Goal: Information Seeking & Learning: Find specific fact

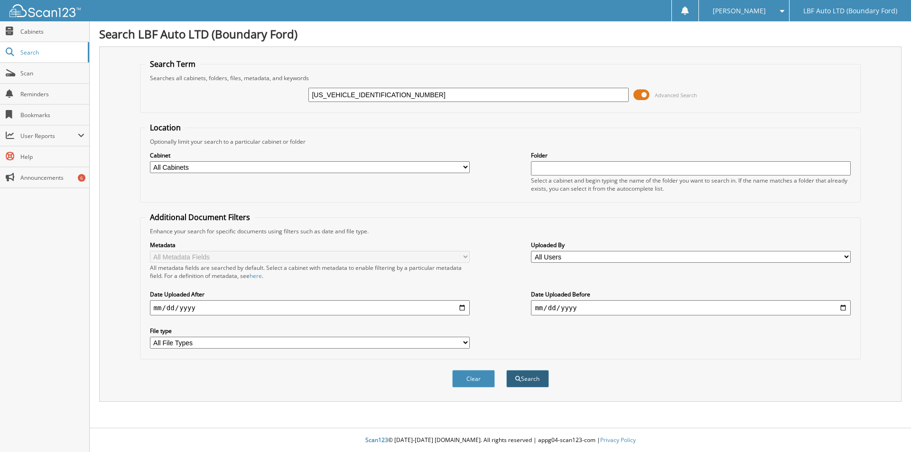
type input "[US_VEHICLE_IDENTIFICATION_NUMBER]"
click at [522, 378] on button "Search" at bounding box center [527, 379] width 43 height 18
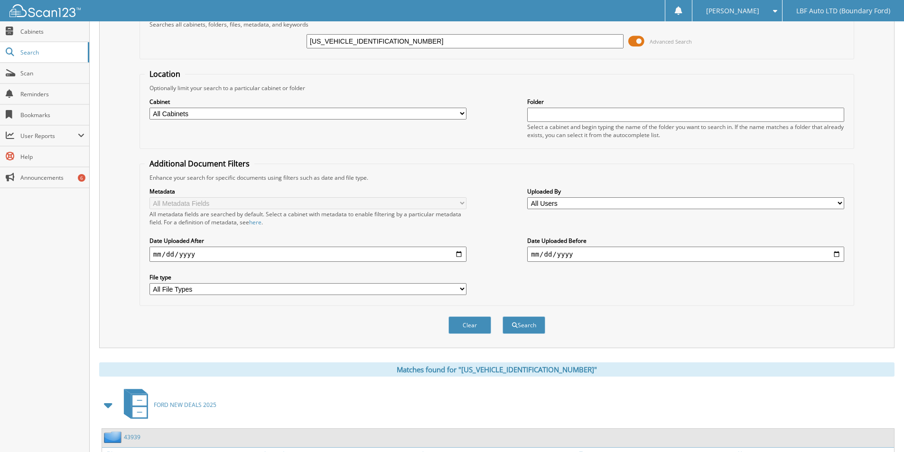
scroll to position [136, 0]
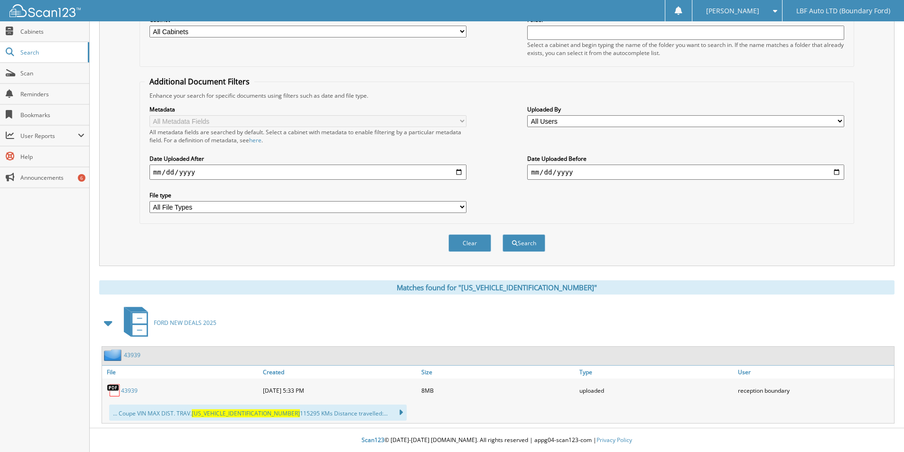
click at [127, 390] on link "43939" at bounding box center [129, 391] width 17 height 8
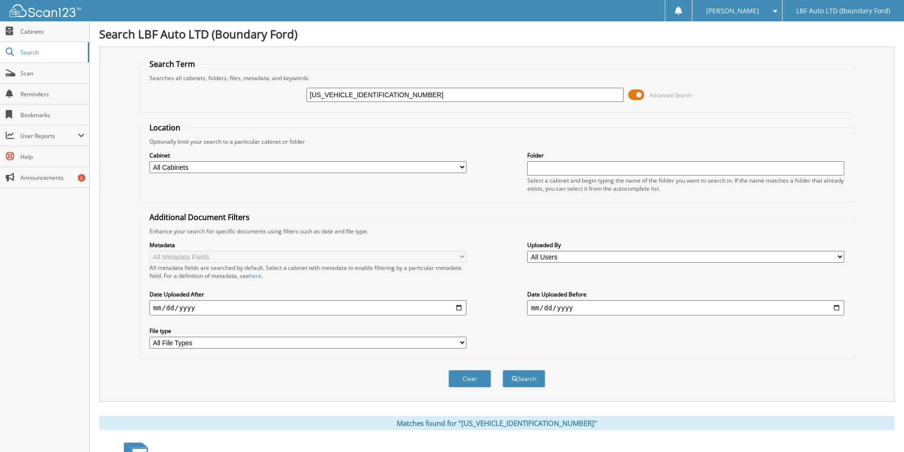
drag, startPoint x: 389, startPoint y: 101, endPoint x: 290, endPoint y: 104, distance: 99.2
click at [290, 104] on div "[US_VEHICLE_IDENTIFICATION_NUMBER] Advanced Search" at bounding box center [497, 95] width 704 height 26
paste input "5F14995A"
type input "25F14995A"
click at [530, 379] on button "Search" at bounding box center [523, 379] width 43 height 18
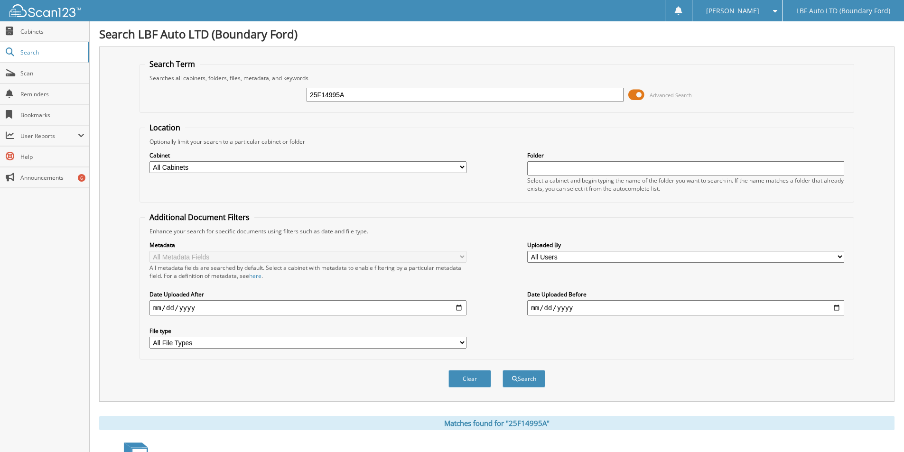
scroll to position [136, 0]
